Goal: Information Seeking & Learning: Learn about a topic

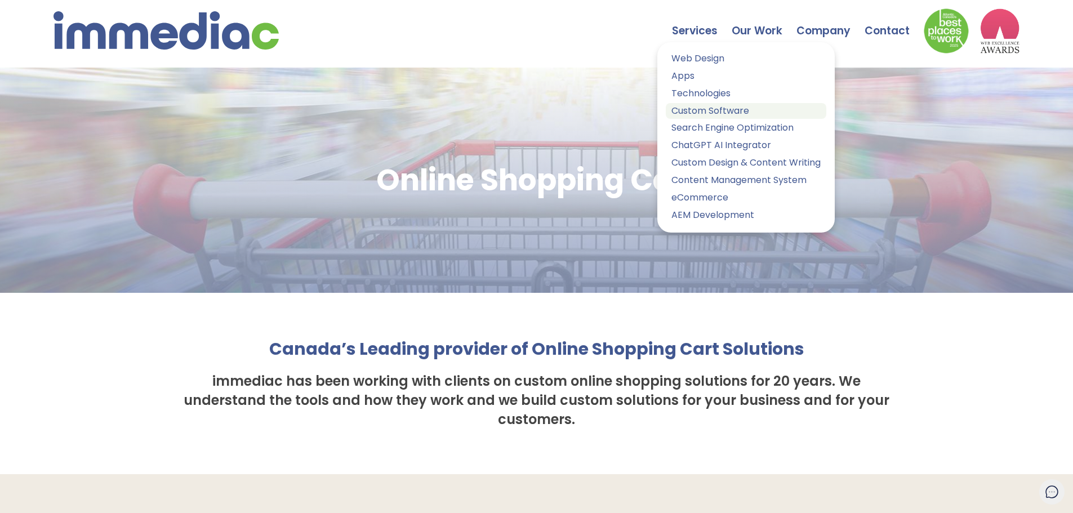
click at [704, 114] on link "Custom Software" at bounding box center [746, 111] width 160 height 16
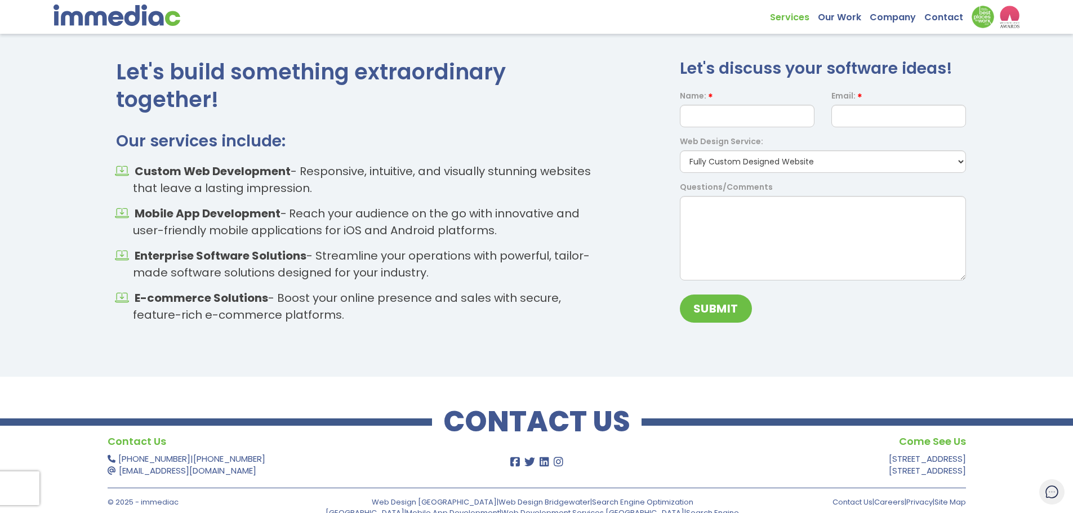
scroll to position [1289, 0]
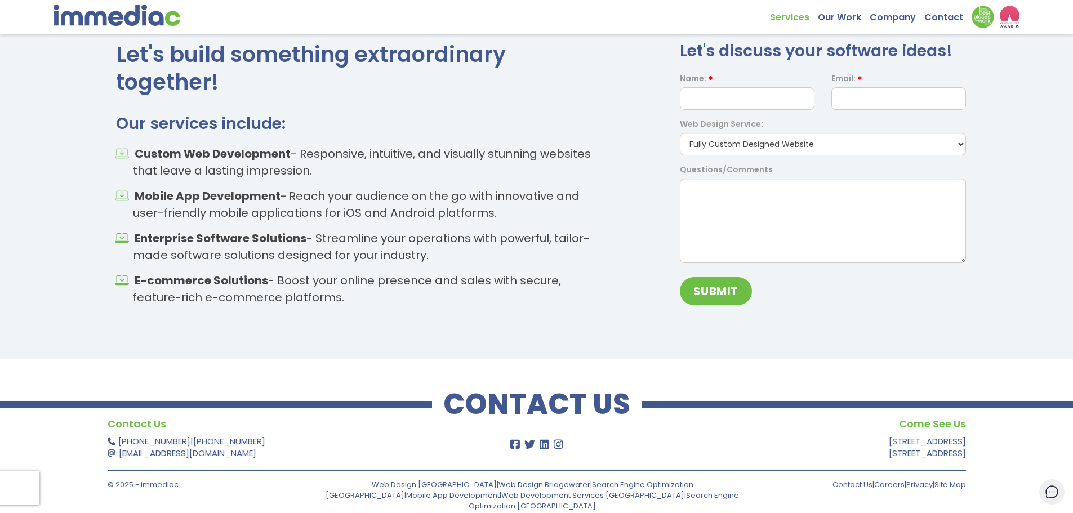
click at [776, 130] on div "Web Design Service: Fully Custom Designed Website Website Move Website Refresh …" at bounding box center [822, 136] width 303 height 37
click at [755, 140] on select "Fully Custom Designed Website Website Move Website Refresh Logo Design Other" at bounding box center [823, 144] width 286 height 23
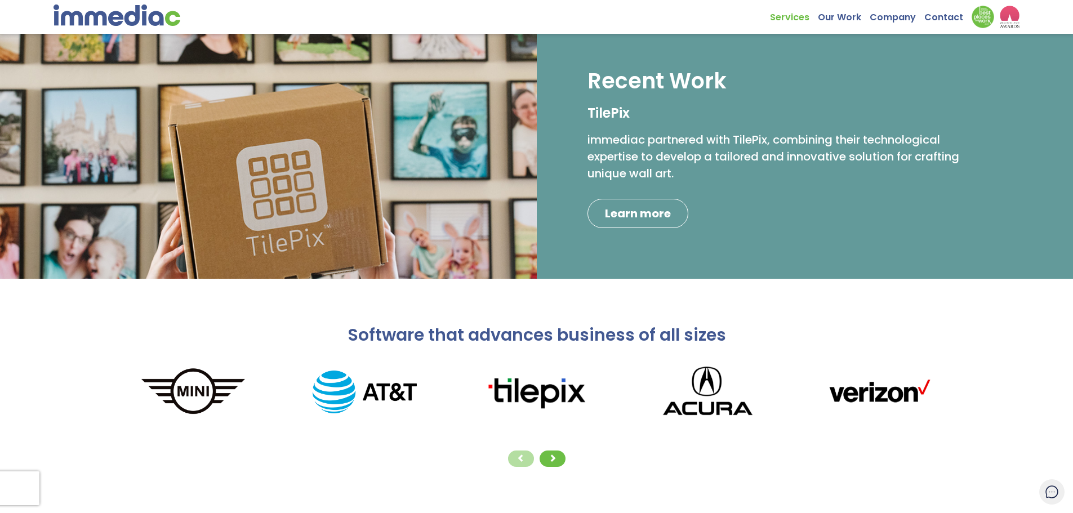
scroll to position [0, 0]
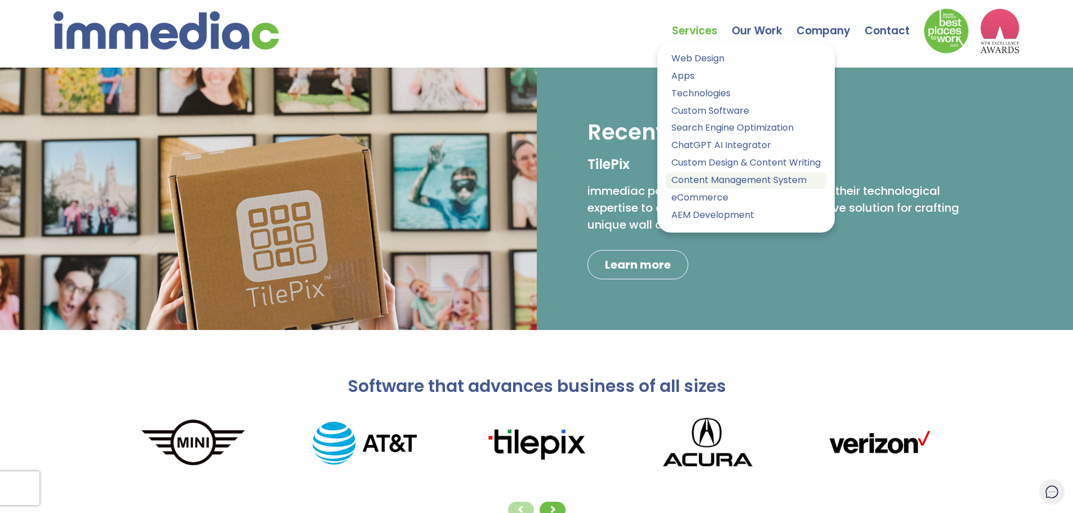
click at [726, 178] on link "Content Management System" at bounding box center [746, 180] width 160 height 16
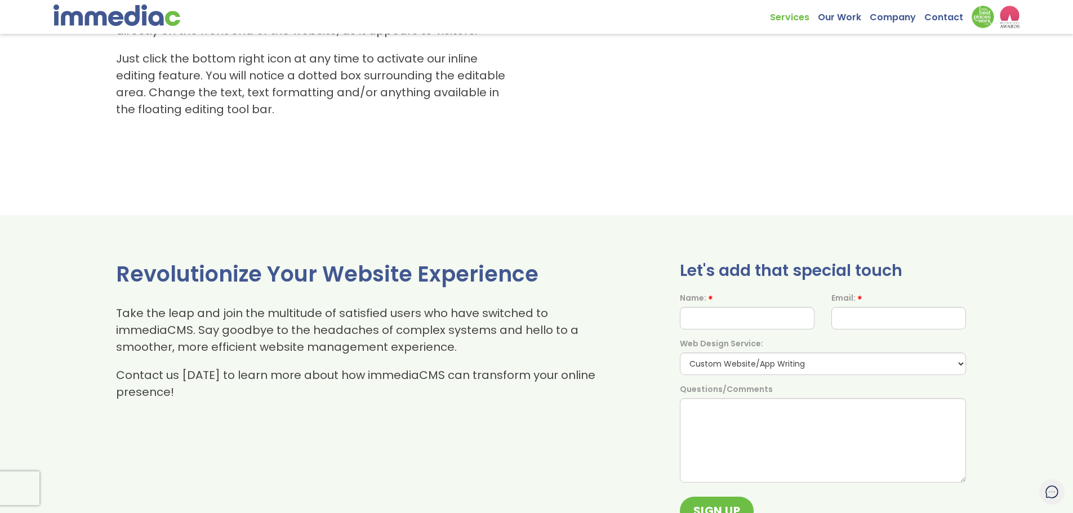
scroll to position [1408, 0]
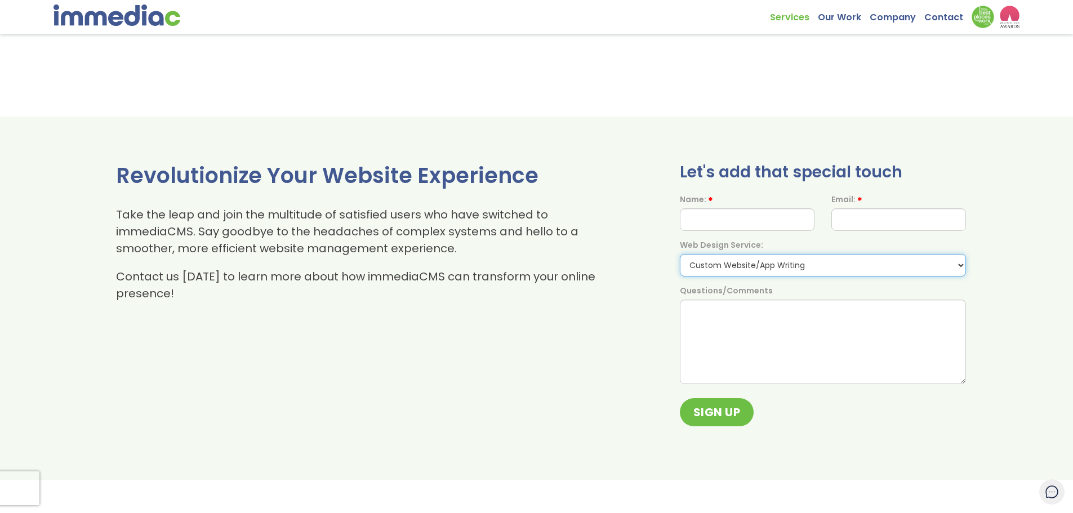
click at [708, 268] on select "Custom Website/App Writing Social Media Writing Custom SEO Writing Custom Media…" at bounding box center [823, 265] width 286 height 23
click at [548, 236] on p "Take the leap and join the multitude of satisfied users who have switched to im…" at bounding box center [358, 231] width 484 height 51
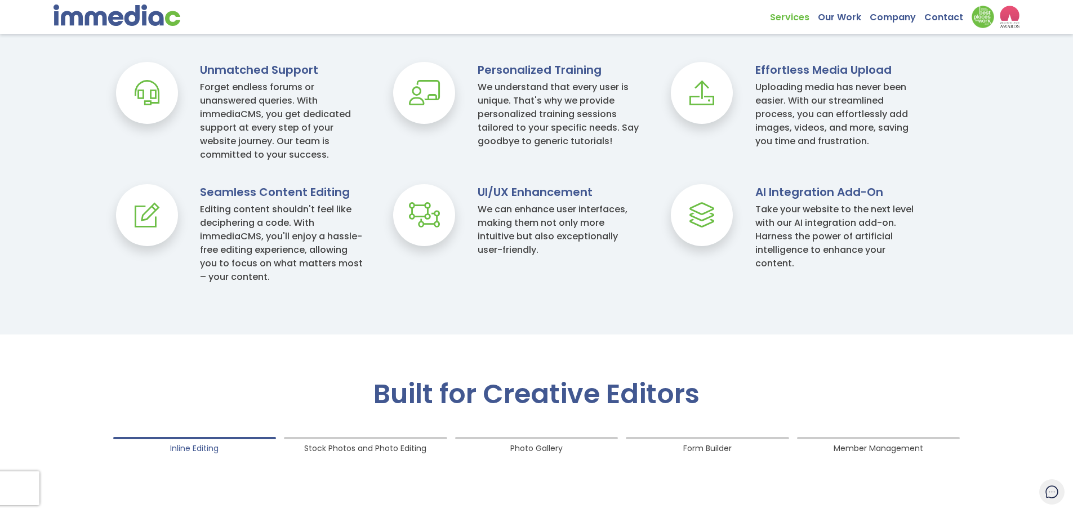
scroll to position [845, 0]
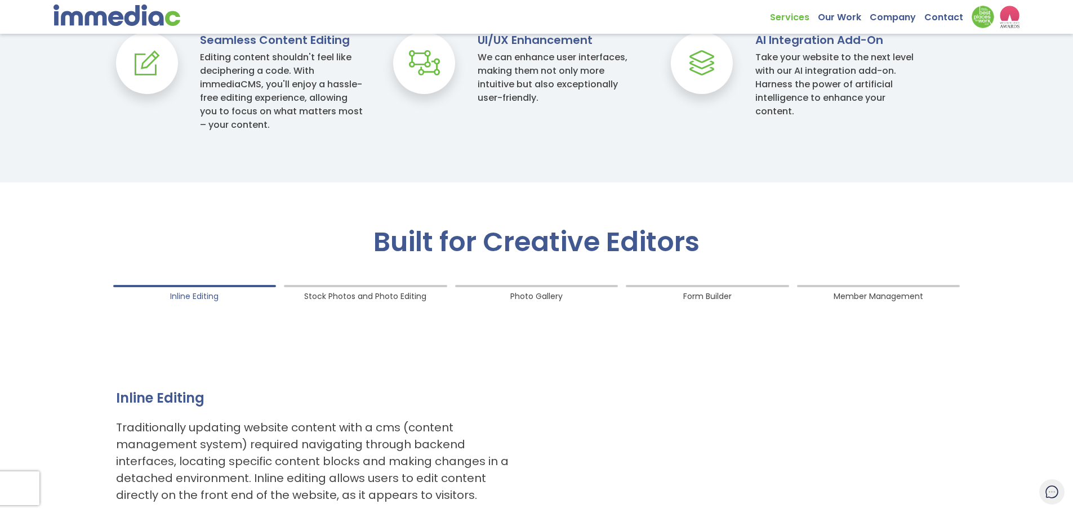
click at [325, 294] on span "Stock Photos and Photo Editing" at bounding box center [365, 293] width 122 height 15
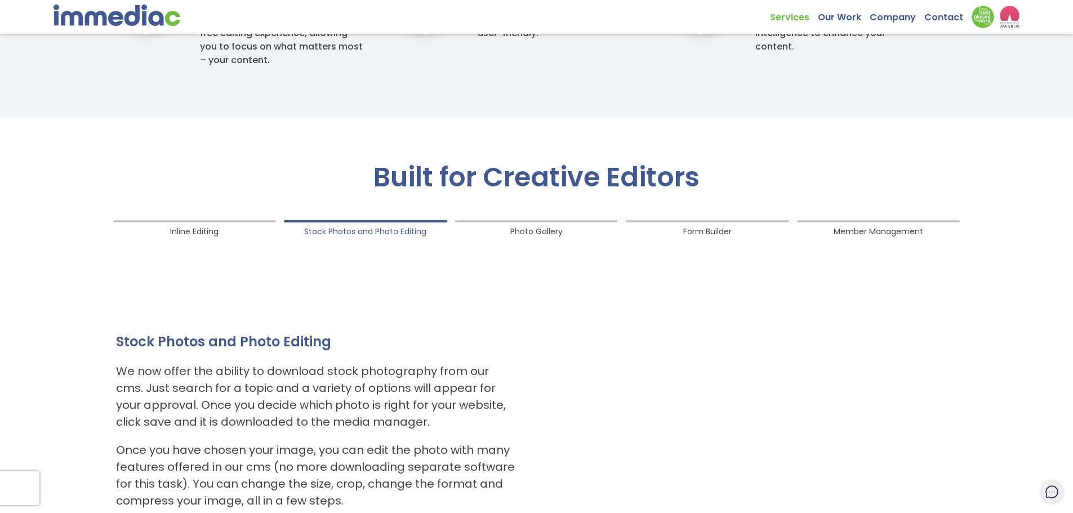
scroll to position [1013, 0]
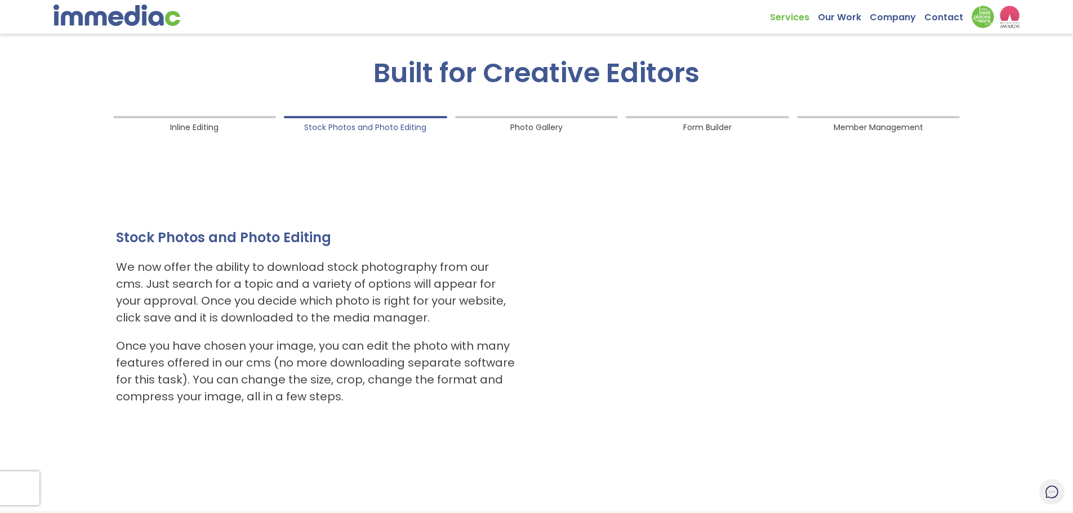
click at [522, 126] on span "Photo Gallery" at bounding box center [536, 124] width 52 height 15
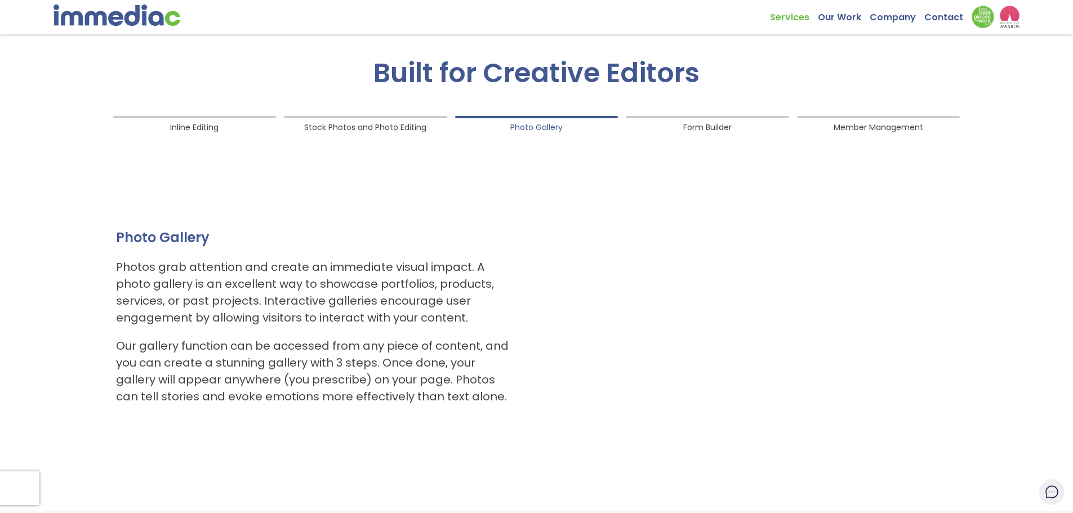
click at [700, 129] on span "Form Builder" at bounding box center [707, 124] width 48 height 15
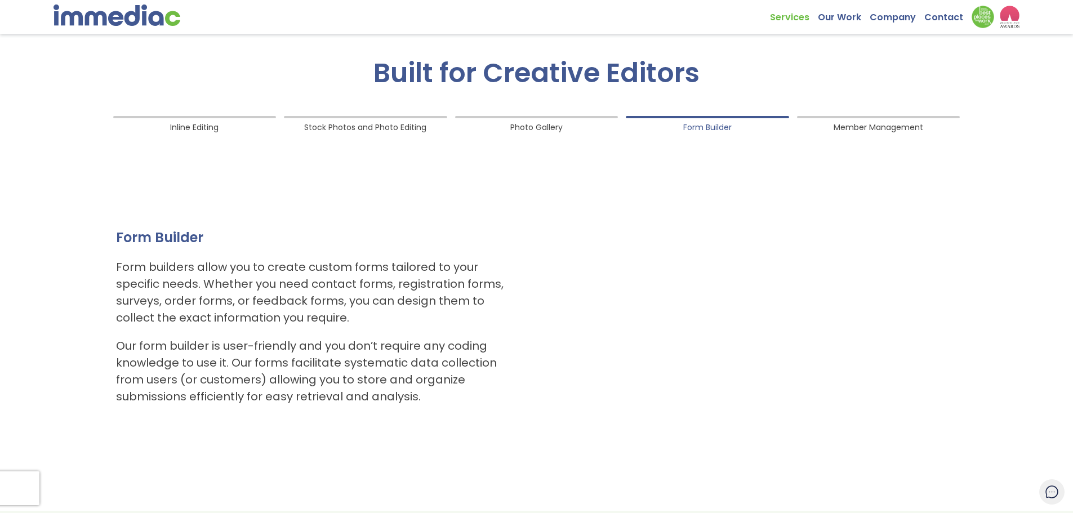
click at [870, 132] on span "Member Management" at bounding box center [878, 124] width 90 height 15
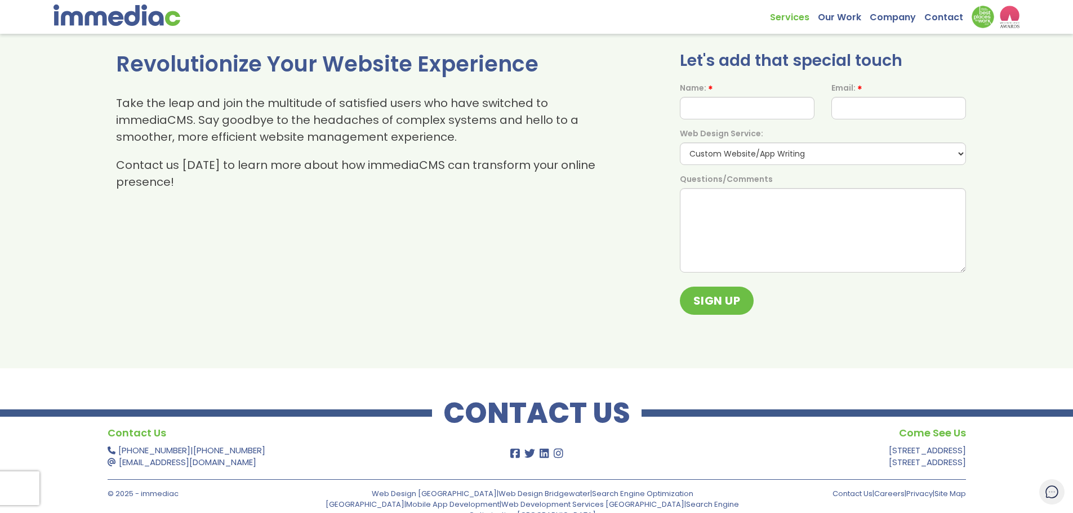
scroll to position [1528, 0]
